Goal: Browse casually

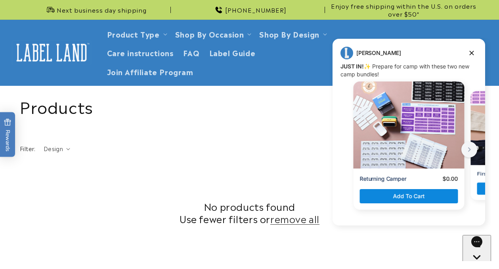
scroll to position [336, 0]
